Goal: Book appointment/travel/reservation

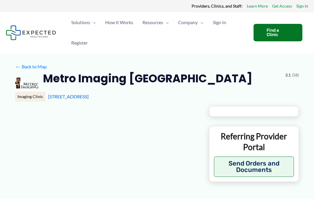
type input "**********"
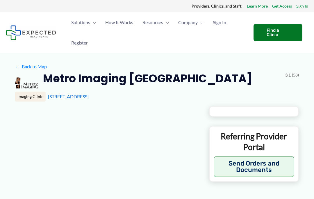
type input "**********"
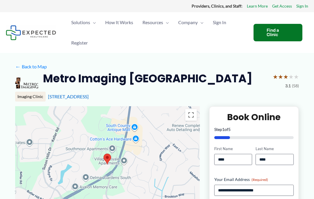
click at [122, 23] on span "How It Works" at bounding box center [119, 22] width 28 height 20
